Goal: Find specific page/section: Find specific page/section

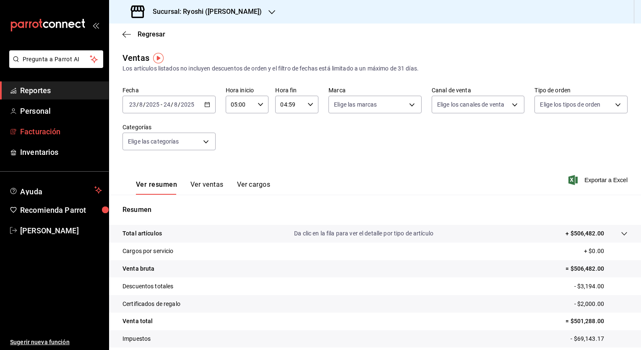
click at [44, 135] on span "Facturación" at bounding box center [61, 131] width 82 height 11
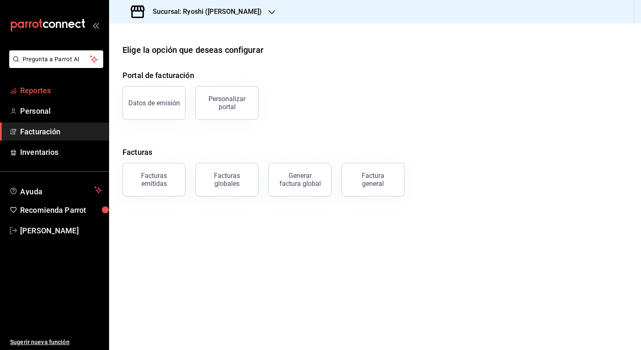
click at [37, 91] on span "Reportes" at bounding box center [61, 90] width 82 height 11
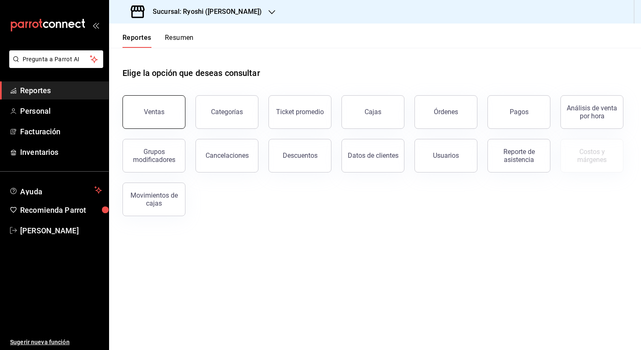
click at [144, 112] on button "Ventas" at bounding box center [153, 112] width 63 height 34
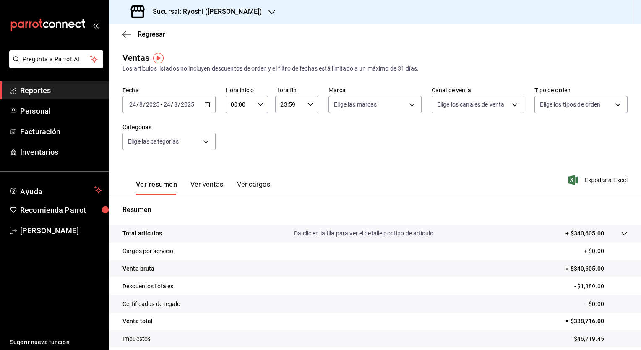
click at [206, 104] on icon "button" at bounding box center [207, 105] width 6 height 6
click at [260, 103] on icon "button" at bounding box center [261, 105] width 6 height 6
click at [323, 159] on div at bounding box center [320, 175] width 641 height 350
click at [323, 159] on div "Fecha [DATE] [DATE] - [DATE] [DATE] Hora inicio 00:00 Hora inicio Hora fin 23:5…" at bounding box center [374, 123] width 505 height 74
click at [260, 154] on div "Fecha [DATE] [DATE] - [DATE] [DATE] Hora inicio 00:00 Hora inicio Hora fin 23:5…" at bounding box center [374, 123] width 505 height 74
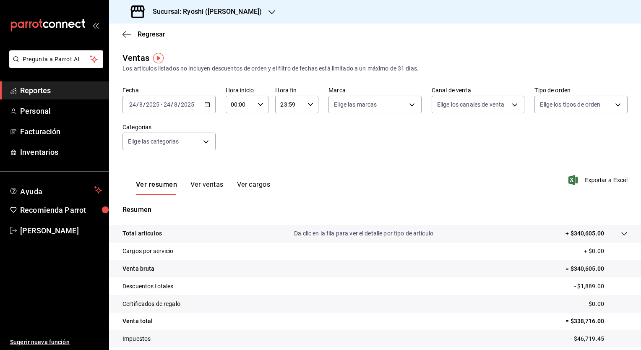
click at [249, 39] on div "Regresar" at bounding box center [375, 33] width 532 height 21
